Goal: Transaction & Acquisition: Purchase product/service

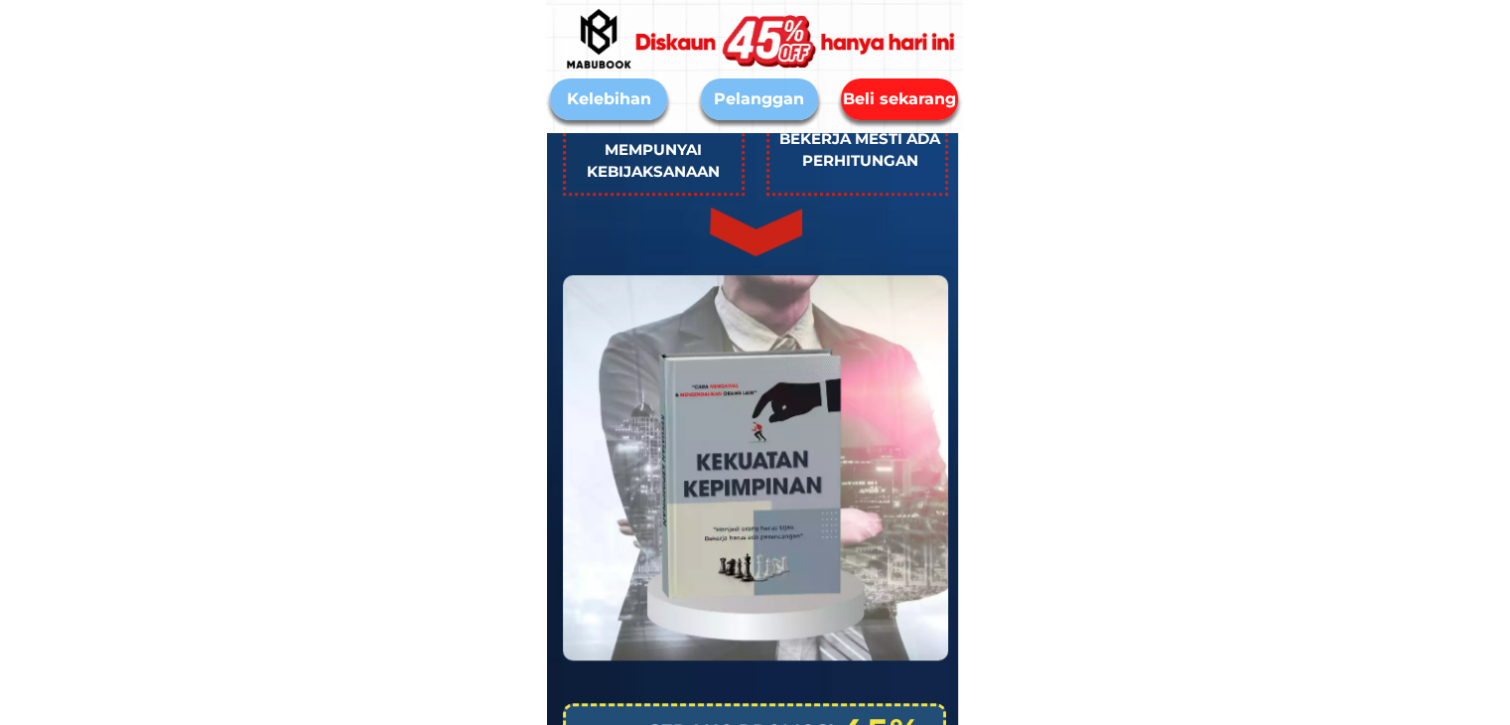
click at [893, 93] on div "Beli sekarang" at bounding box center [899, 99] width 117 height 24
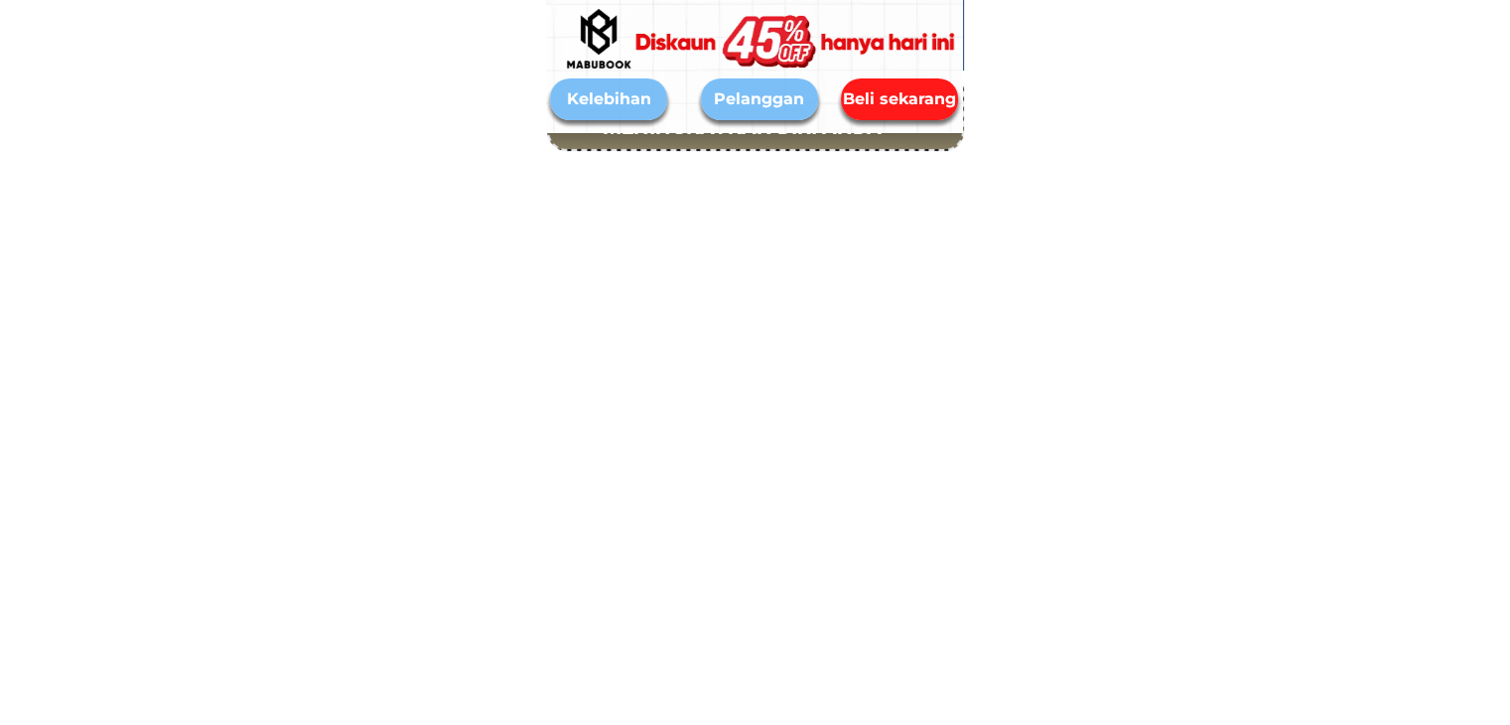
scroll to position [8967, 0]
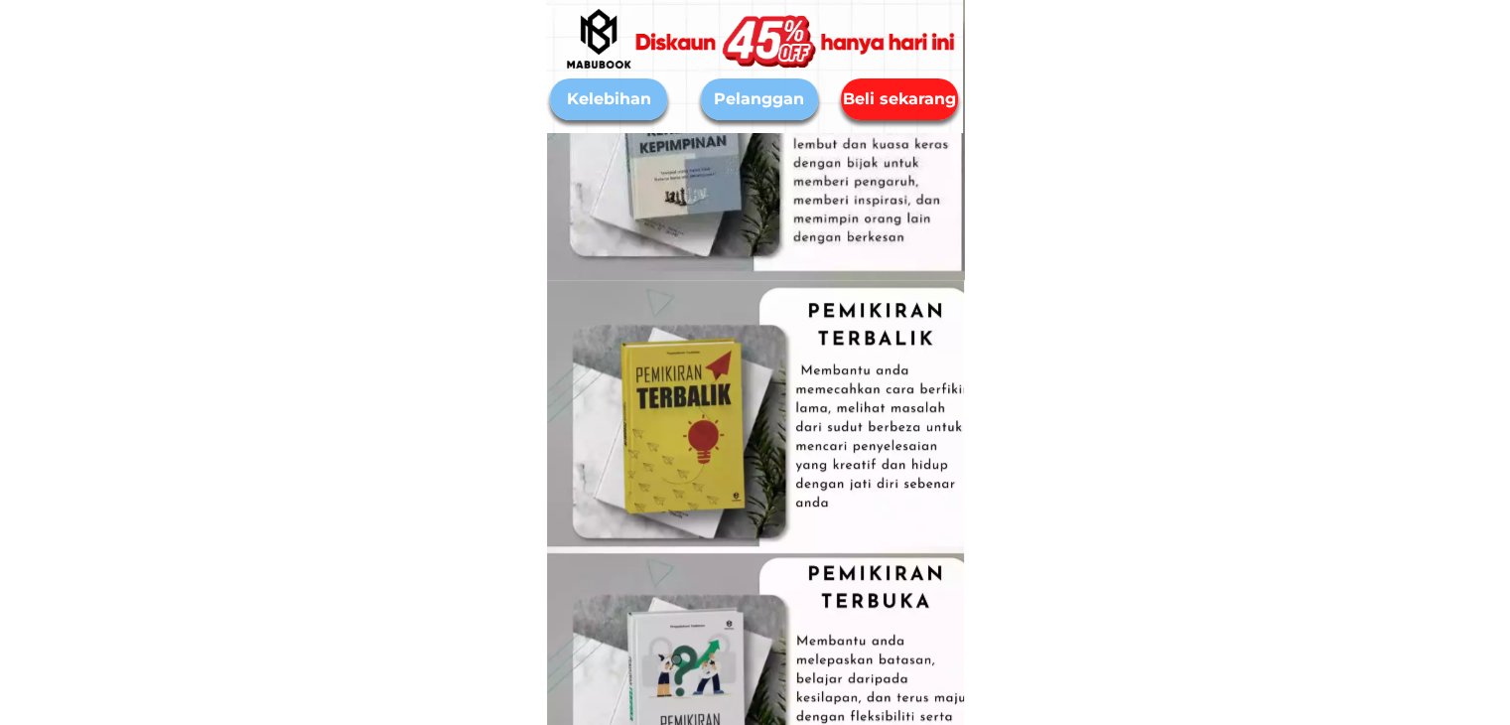
click at [917, 418] on div at bounding box center [776, 688] width 459 height 816
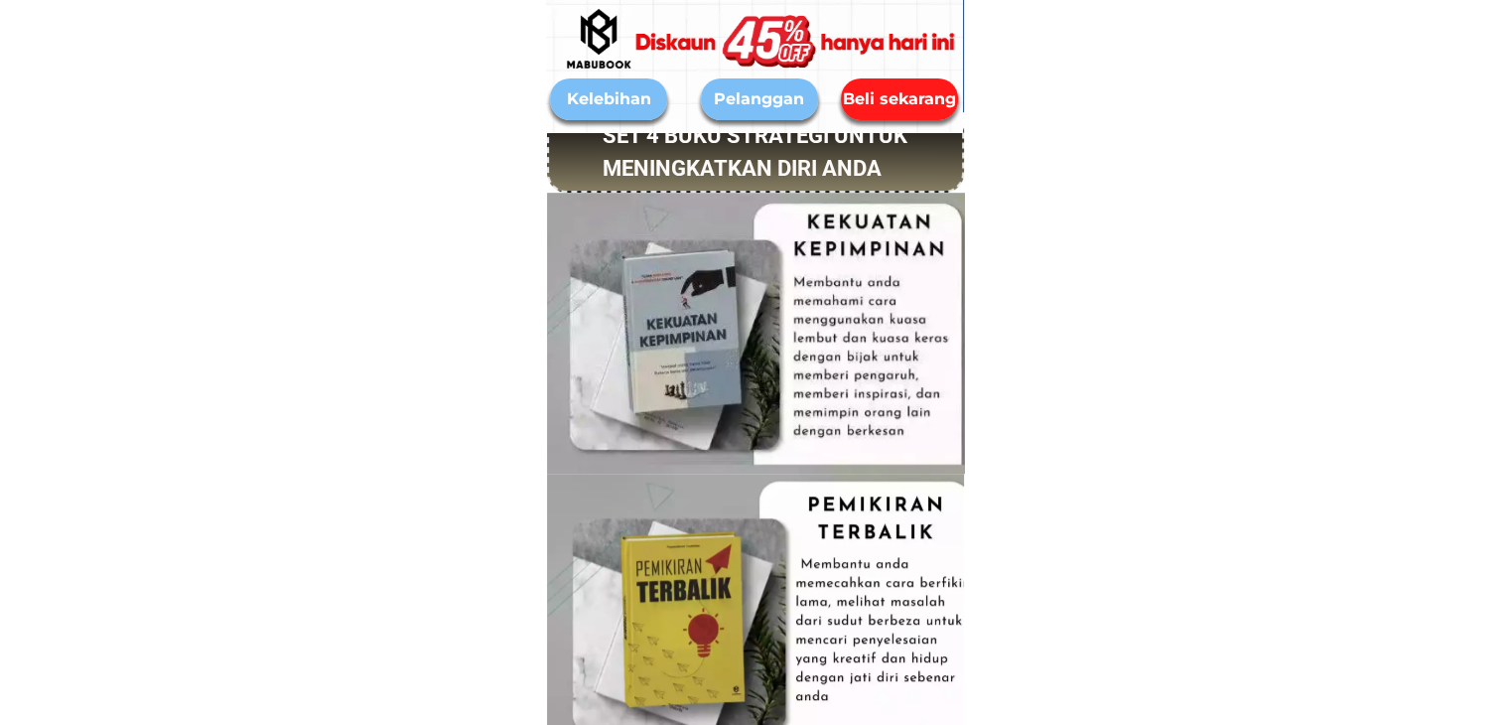
scroll to position [8768, 0]
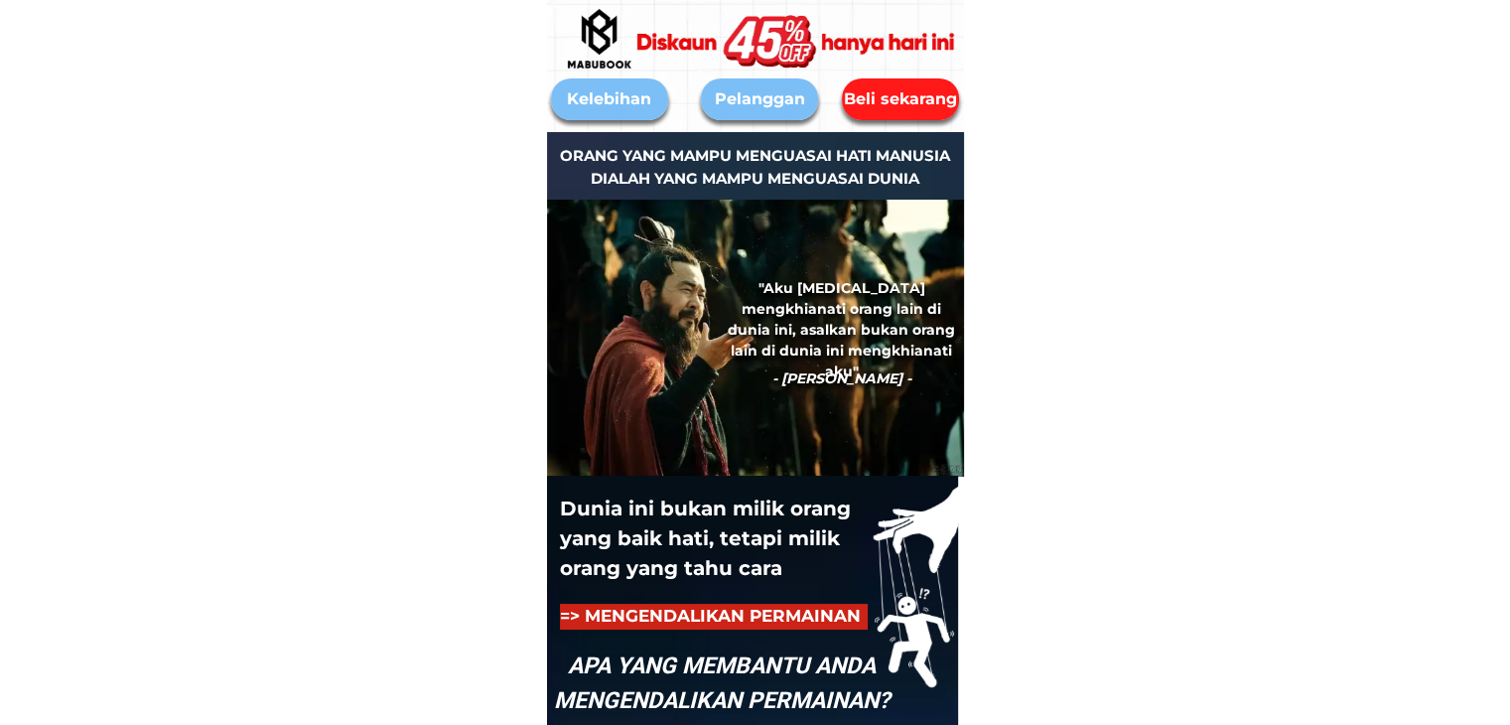
click at [920, 107] on div "Beli sekarang" at bounding box center [899, 99] width 117 height 24
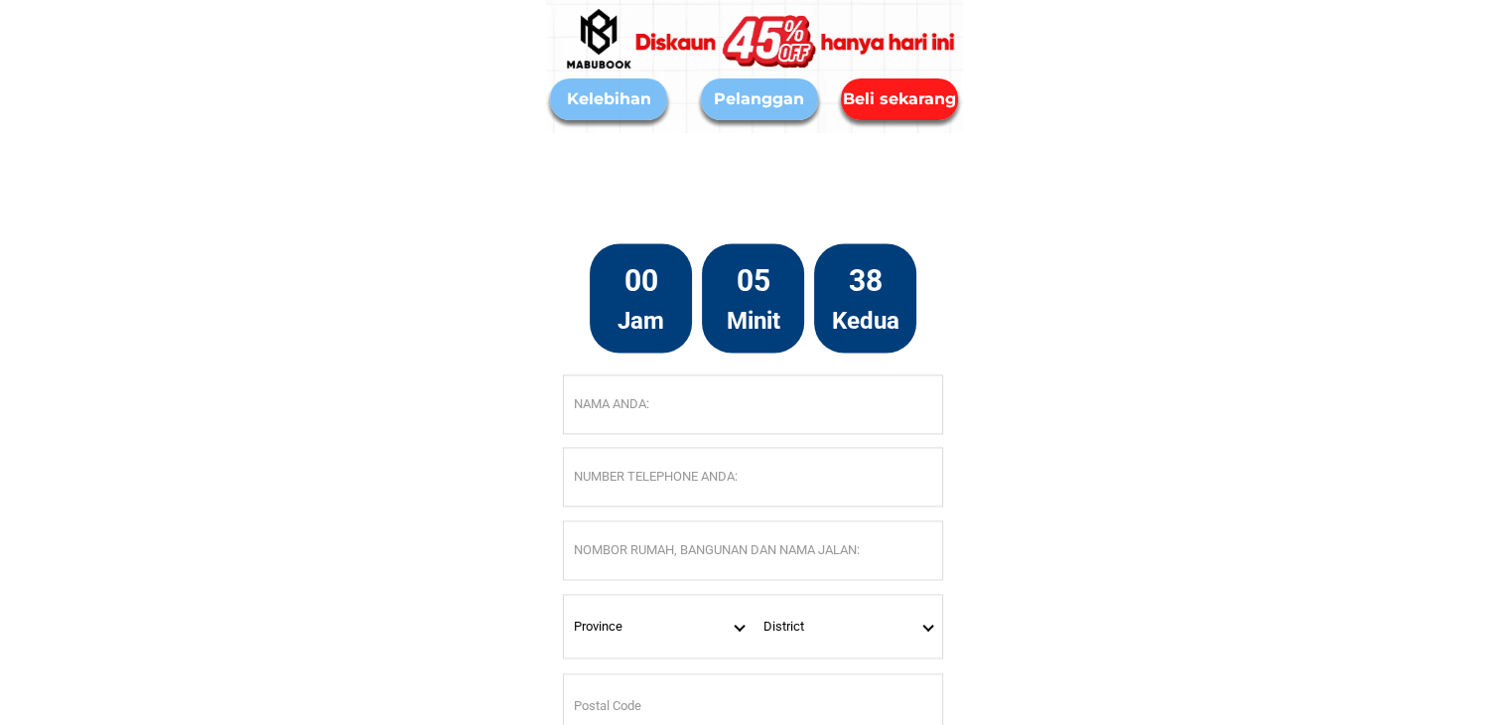
scroll to position [10324, 0]
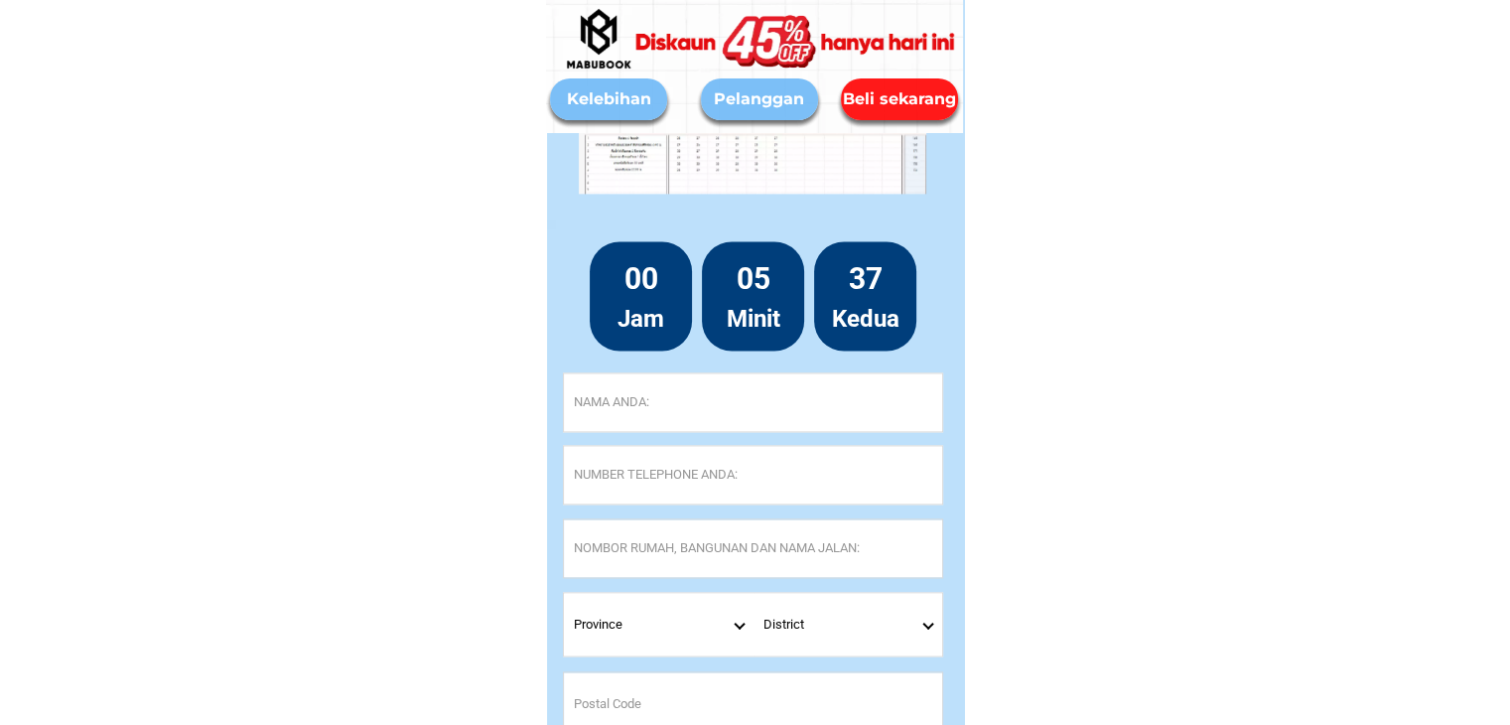
click at [878, 107] on div "Beli sekarang" at bounding box center [899, 99] width 117 height 24
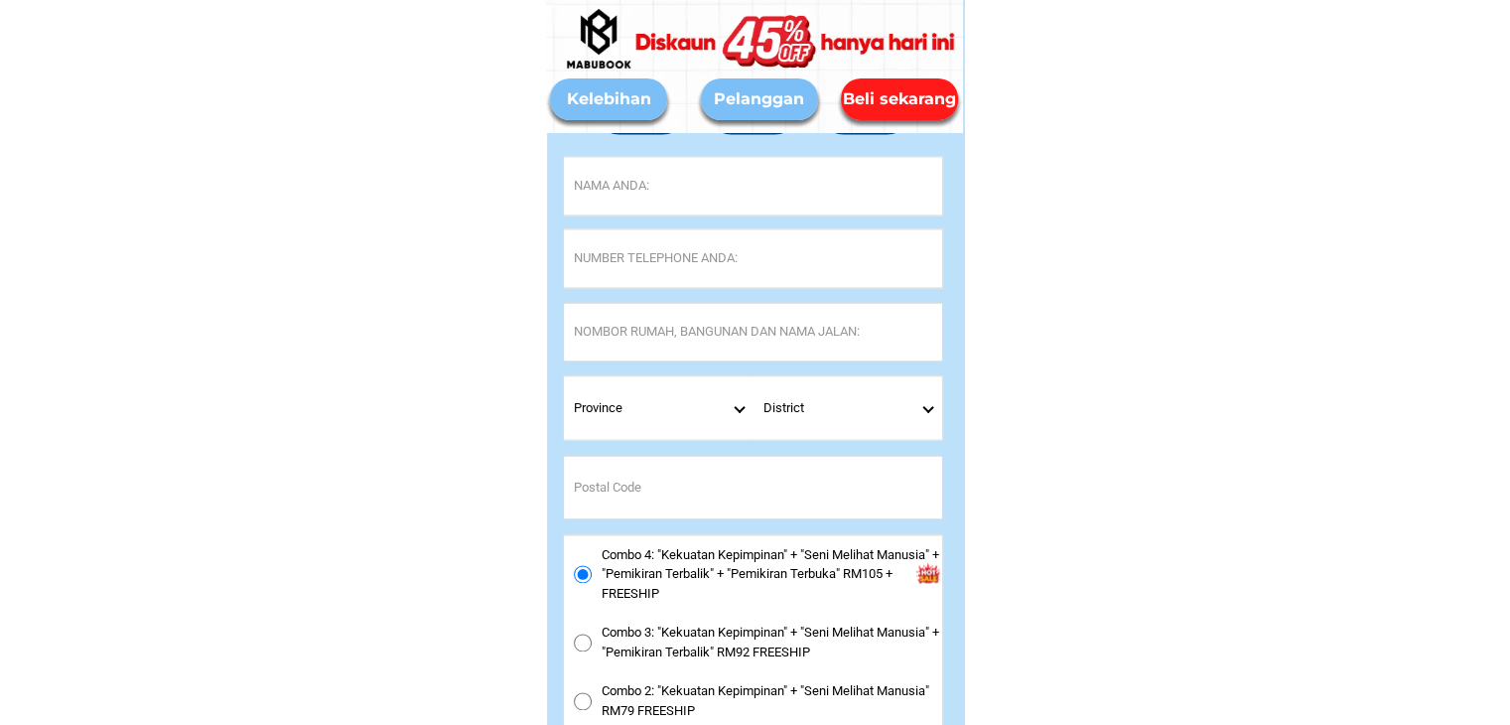
scroll to position [10544, 0]
